Goal: Task Accomplishment & Management: Use online tool/utility

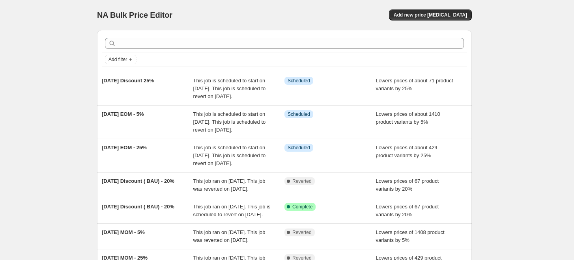
drag, startPoint x: 151, startPoint y: 37, endPoint x: 214, endPoint y: 2, distance: 71.5
click at [214, 2] on div "NA Bulk Price Editor. This page is ready NA Bulk Price Editor Add new price cha…" at bounding box center [284, 15] width 375 height 30
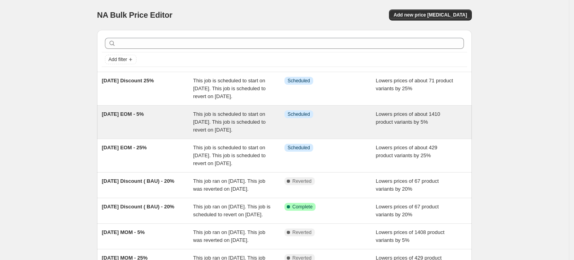
click at [312, 134] on div "Info Scheduled" at bounding box center [329, 122] width 91 height 24
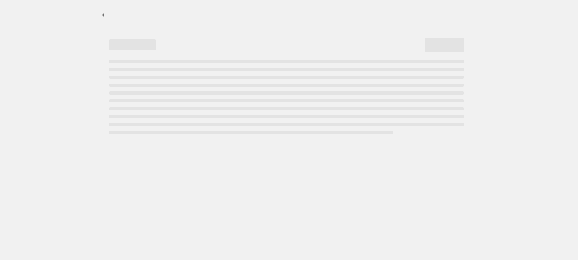
select select "percentage"
select select "no_change"
select select "not_equal"
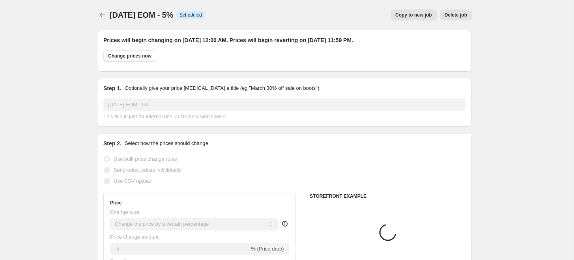
select select "collection"
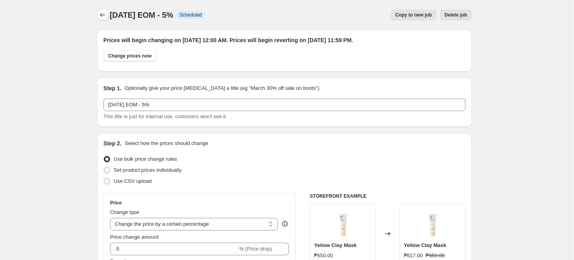
click at [104, 13] on icon "Price change jobs" at bounding box center [103, 15] width 8 height 8
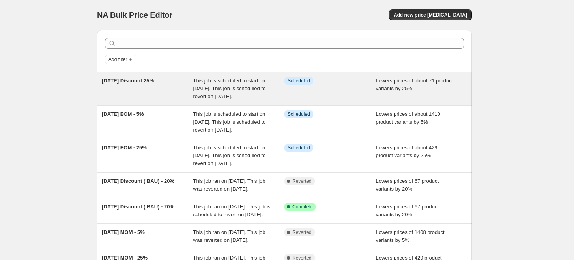
click at [160, 101] on div "2025 Sept Discount 25%" at bounding box center [147, 89] width 91 height 24
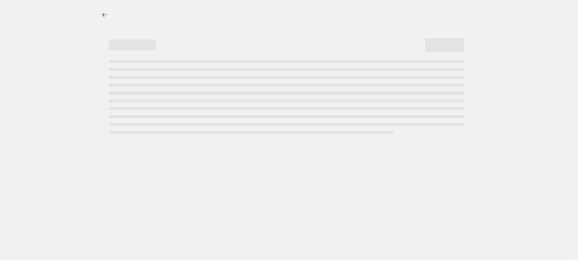
select select "percentage"
select select "no_change"
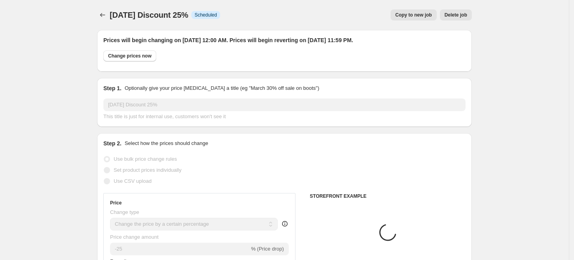
select select "collection"
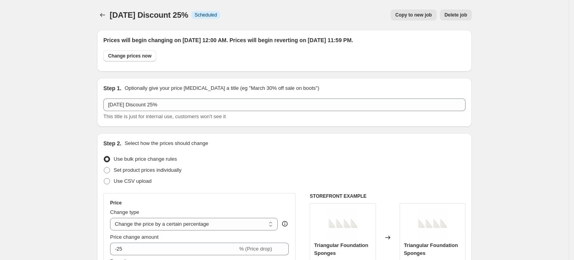
click at [411, 13] on span "Copy to new job" at bounding box center [413, 15] width 37 height 6
select select "percentage"
select select "no_change"
select select "collection"
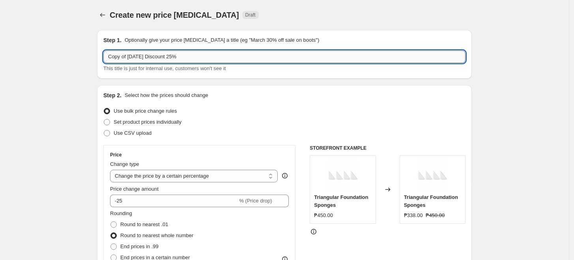
click at [129, 56] on input "Copy of 2025 Sept Discount 25%" at bounding box center [284, 56] width 362 height 13
click at [156, 56] on input "2025 Sept Discount 25%" at bounding box center [284, 56] width 362 height 13
click at [200, 58] on input "[DATE] Discount MOM [DEMOGRAPHIC_DATA]%" at bounding box center [284, 56] width 362 height 13
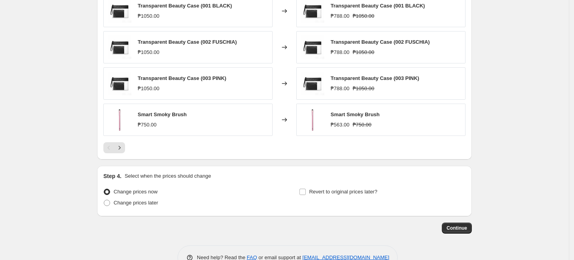
scroll to position [616, 0]
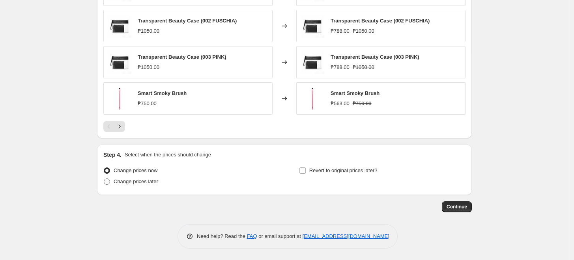
type input "[DATE] Discount MOM [DEMOGRAPHIC_DATA]%"
click at [139, 181] on span "Change prices later" at bounding box center [136, 182] width 45 height 6
click at [104, 179] on input "Change prices later" at bounding box center [104, 179] width 0 height 0
radio input "true"
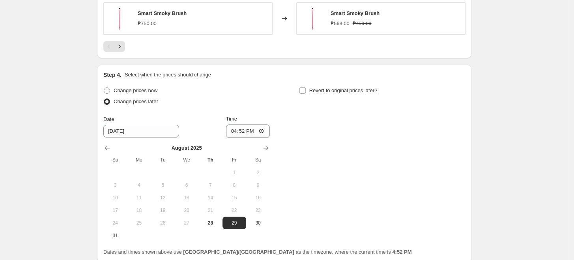
scroll to position [704, 0]
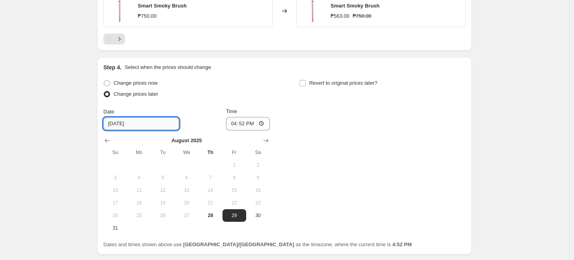
click at [145, 125] on input "8/29/2025" at bounding box center [141, 123] width 76 height 13
click at [271, 140] on button "Show next month, September 2025" at bounding box center [265, 140] width 11 height 11
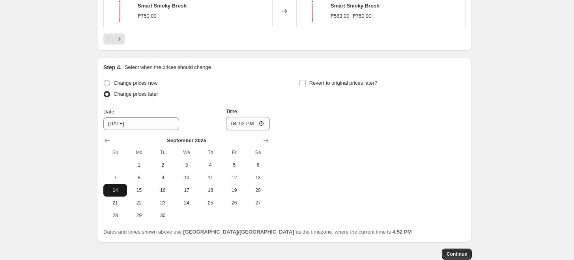
click at [119, 191] on span "14" at bounding box center [114, 190] width 17 height 6
type input "9/14/2025"
click at [250, 126] on input "16:52" at bounding box center [248, 123] width 44 height 13
click at [243, 125] on input "16:52" at bounding box center [248, 123] width 44 height 13
click at [261, 123] on input "16:52" at bounding box center [248, 123] width 44 height 13
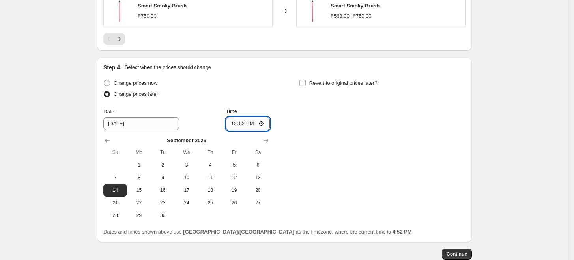
type input "12:52"
click at [240, 124] on input "12:52" at bounding box center [248, 123] width 44 height 13
click at [242, 124] on input "12:52" at bounding box center [248, 123] width 44 height 13
click at [253, 124] on input "12:00" at bounding box center [248, 123] width 44 height 13
click at [254, 125] on input "12:00" at bounding box center [248, 123] width 44 height 13
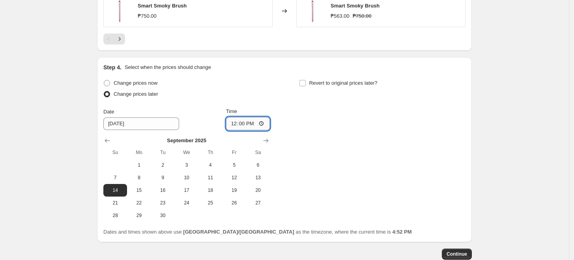
click at [254, 123] on input "12:00" at bounding box center [248, 123] width 44 height 13
type input "00:00"
click at [322, 84] on span "Revert to original prices later?" at bounding box center [343, 83] width 68 height 6
click at [306, 84] on input "Revert to original prices later?" at bounding box center [302, 83] width 6 height 6
checkbox input "true"
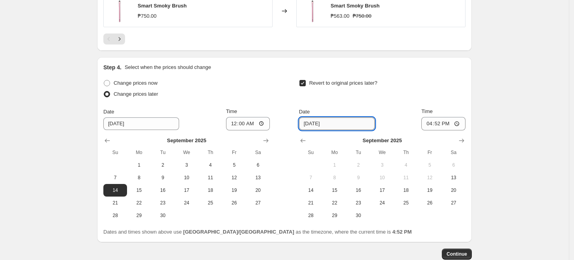
click at [325, 125] on input "9/4/2025" at bounding box center [337, 123] width 76 height 13
click at [357, 190] on span "16" at bounding box center [357, 190] width 17 height 6
type input "9/16/2025"
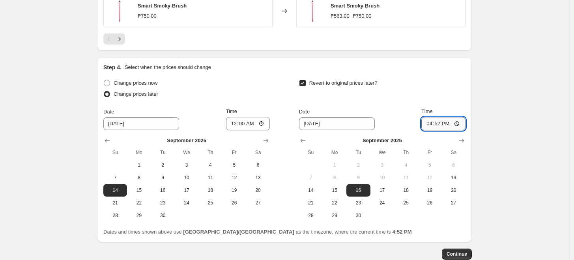
click at [458, 122] on input "16:52" at bounding box center [443, 123] width 44 height 13
type input "23:59"
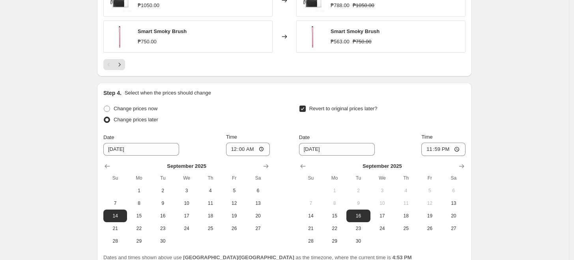
scroll to position [751, 0]
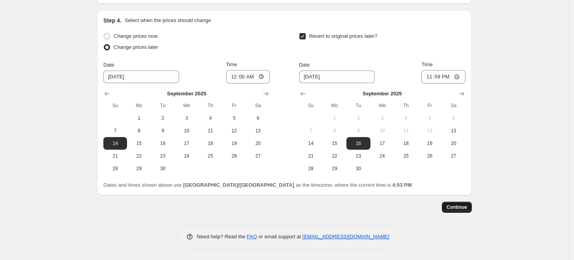
click at [458, 204] on span "Continue" at bounding box center [456, 207] width 21 height 6
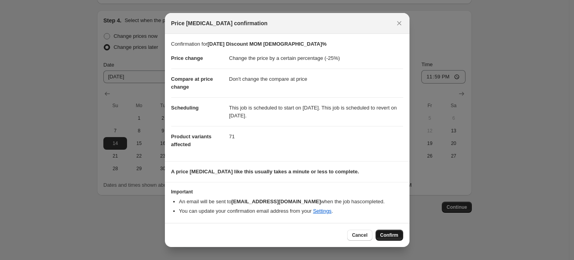
click at [390, 237] on span "Confirm" at bounding box center [389, 235] width 18 height 6
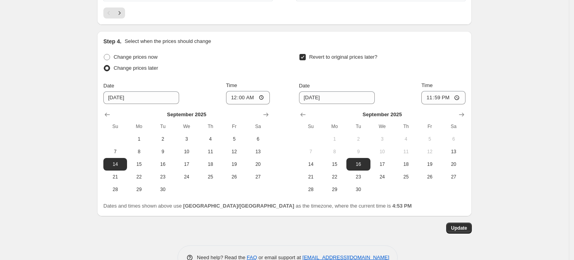
scroll to position [799, 0]
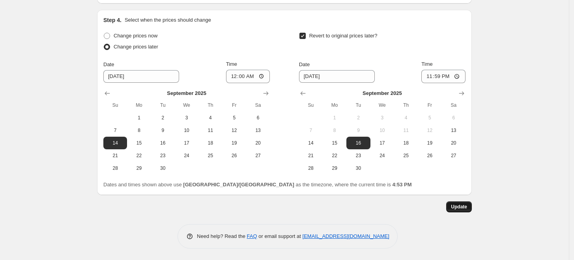
click at [460, 207] on span "Update" at bounding box center [459, 207] width 16 height 6
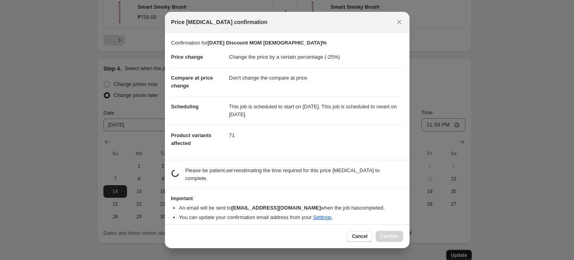
scroll to position [0, 0]
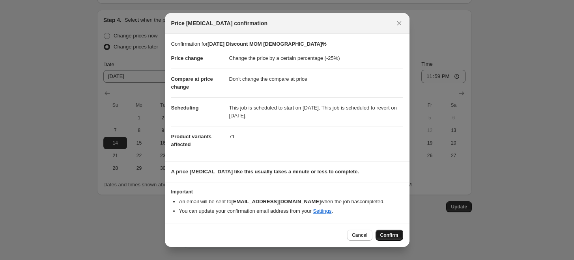
click at [393, 233] on span "Confirm" at bounding box center [389, 235] width 18 height 6
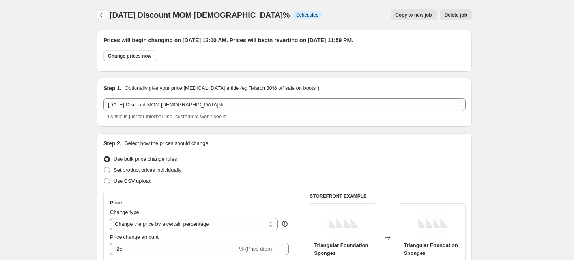
click at [104, 14] on icon "Price change jobs" at bounding box center [103, 15] width 8 height 8
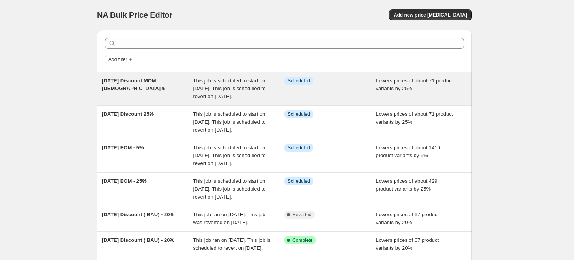
click at [365, 89] on div "Info Scheduled" at bounding box center [329, 89] width 91 height 24
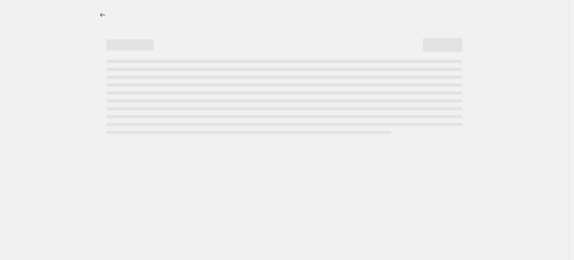
select select "percentage"
select select "no_change"
select select "collection"
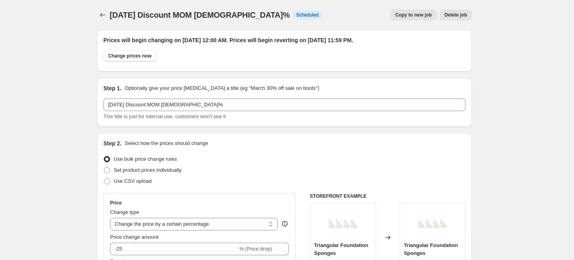
click at [417, 13] on span "Copy to new job" at bounding box center [413, 15] width 37 height 6
select select "percentage"
select select "no_change"
select select "collection"
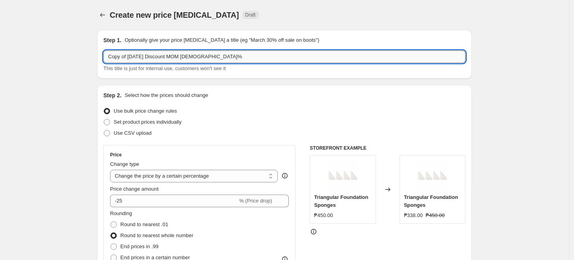
click at [177, 56] on input "Copy of 2025 Sept Discount MOM 25%" at bounding box center [284, 56] width 362 height 13
click at [129, 56] on input "Copy of 2025 Sept Discount EOM 25%" at bounding box center [284, 56] width 362 height 13
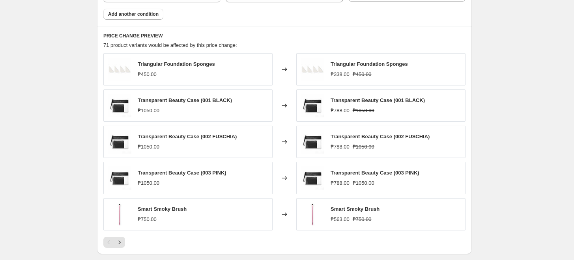
scroll to position [616, 0]
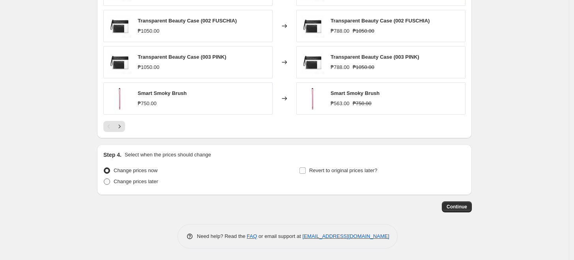
type input "[DATE] Discount EOM 25%"
click at [150, 183] on span "Change prices later" at bounding box center [136, 182] width 45 height 6
click at [104, 179] on input "Change prices later" at bounding box center [104, 179] width 0 height 0
radio input "true"
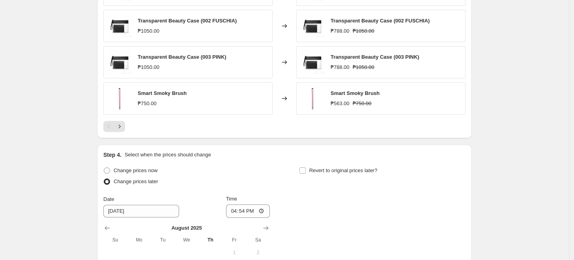
scroll to position [704, 0]
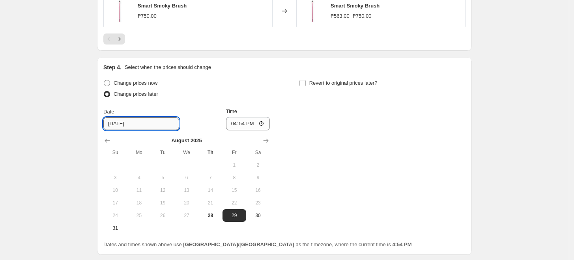
click at [134, 122] on input "8/29/2025" at bounding box center [141, 123] width 76 height 13
click at [270, 137] on icon "Show next month, September 2025" at bounding box center [266, 141] width 8 height 8
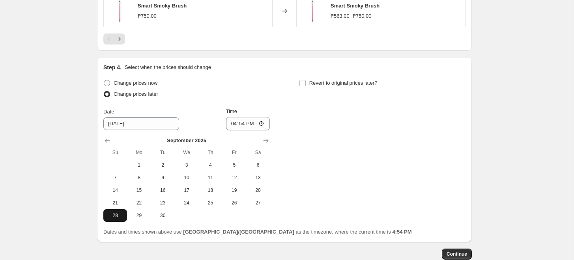
click at [124, 216] on span "28" at bounding box center [114, 216] width 17 height 6
type input "9/28/2025"
click at [235, 123] on input "16:54" at bounding box center [248, 123] width 44 height 13
click at [252, 121] on input "12:00" at bounding box center [248, 123] width 44 height 13
type input "00:00"
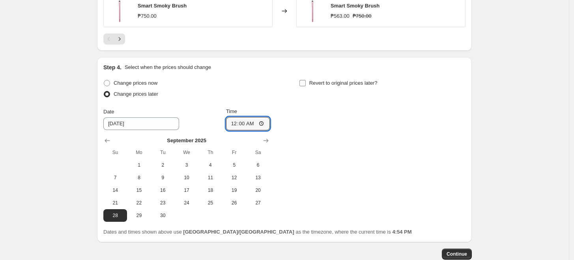
click at [320, 82] on span "Revert to original prices later?" at bounding box center [343, 83] width 68 height 6
click at [306, 82] on input "Revert to original prices later?" at bounding box center [302, 83] width 6 height 6
checkbox input "true"
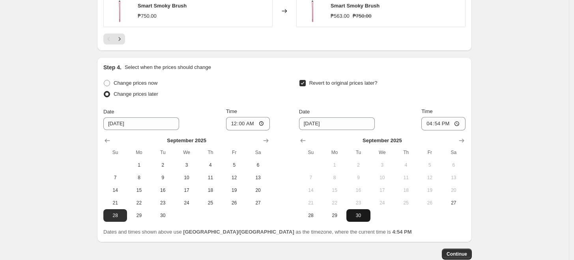
click at [361, 217] on span "30" at bounding box center [357, 216] width 17 height 6
type input "9/30/2025"
click at [433, 123] on input "16:54" at bounding box center [443, 123] width 44 height 13
type input "23:59"
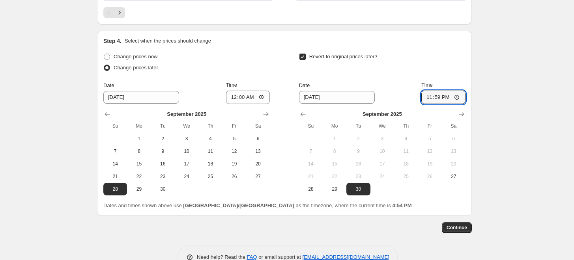
scroll to position [751, 0]
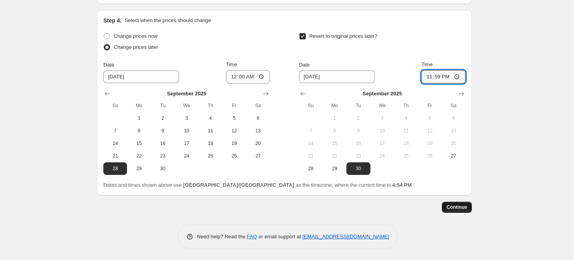
click at [471, 207] on button "Continue" at bounding box center [457, 207] width 30 height 11
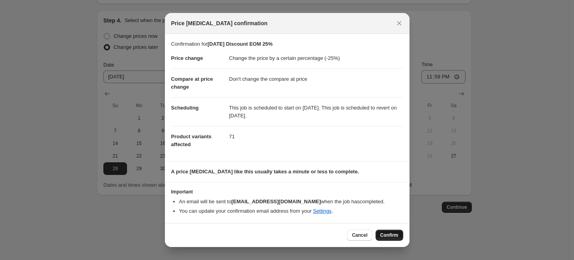
click at [388, 236] on span "Confirm" at bounding box center [389, 235] width 18 height 6
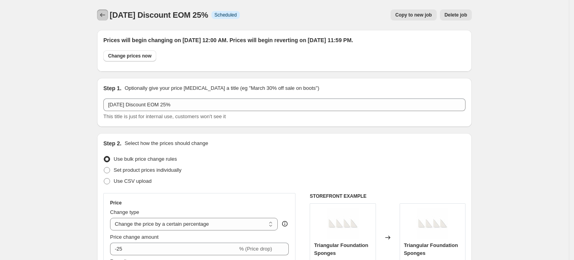
click at [106, 16] on icon "Price change jobs" at bounding box center [103, 15] width 8 height 8
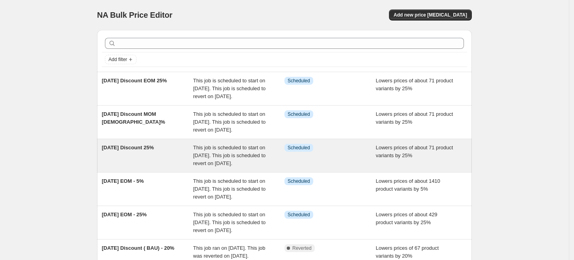
click at [164, 168] on div "2025 Sept Discount 25%" at bounding box center [147, 156] width 91 height 24
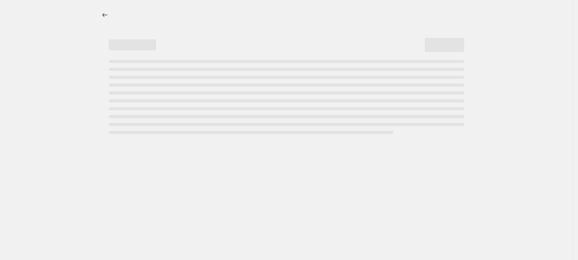
select select "percentage"
select select "no_change"
select select "collection"
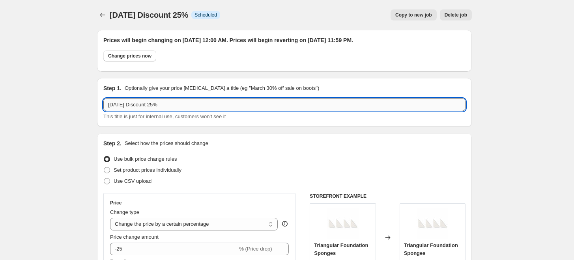
click at [168, 104] on input "2025 Sept Discount 25%" at bounding box center [284, 105] width 362 height 13
click at [157, 106] on input "2025 Sept Discount 25%" at bounding box center [284, 105] width 362 height 13
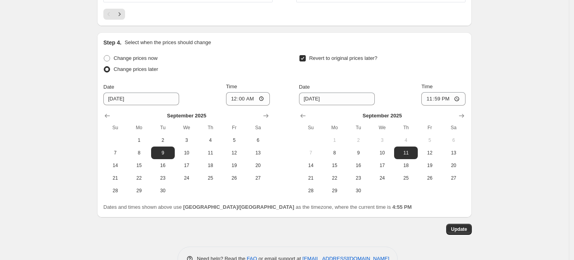
scroll to position [799, 0]
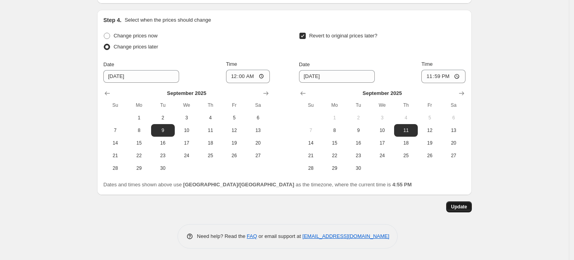
type input "[DATE] Discount 9.9 25%"
click at [470, 205] on button "Update" at bounding box center [459, 206] width 26 height 11
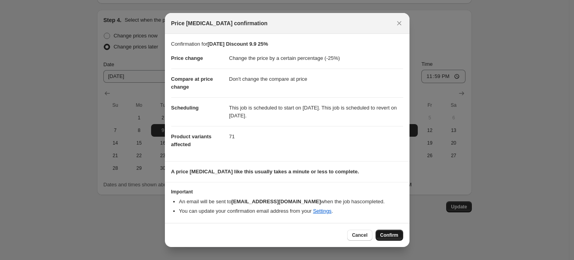
click at [389, 233] on span "Confirm" at bounding box center [389, 235] width 18 height 6
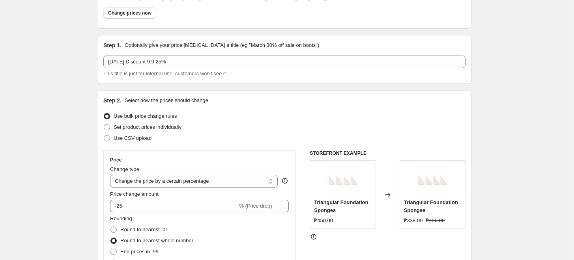
scroll to position [0, 0]
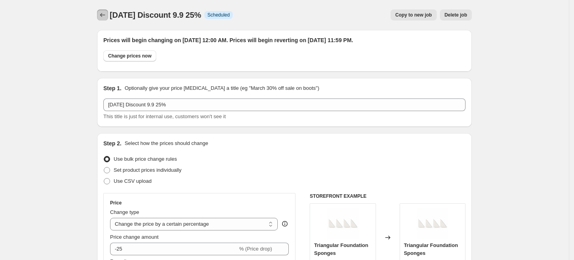
click at [100, 15] on button "Price change jobs" at bounding box center [102, 14] width 11 height 11
